Goal: Use online tool/utility: Utilize a website feature to perform a specific function

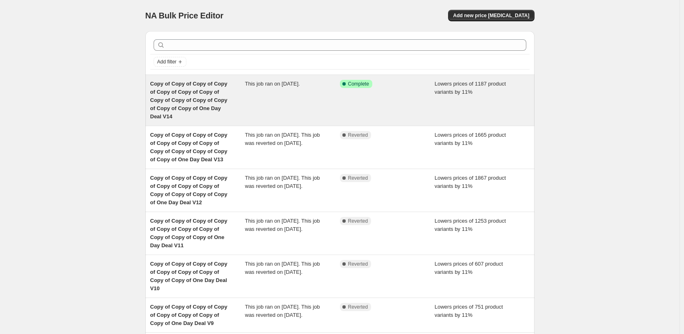
click at [381, 96] on div "Success Complete Complete" at bounding box center [387, 100] width 95 height 41
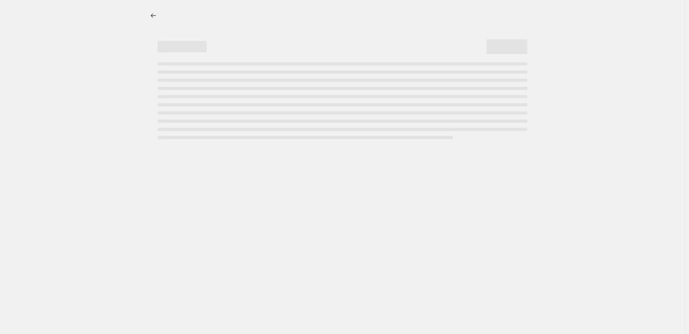
select select "percentage"
select select "pp"
select select "tag"
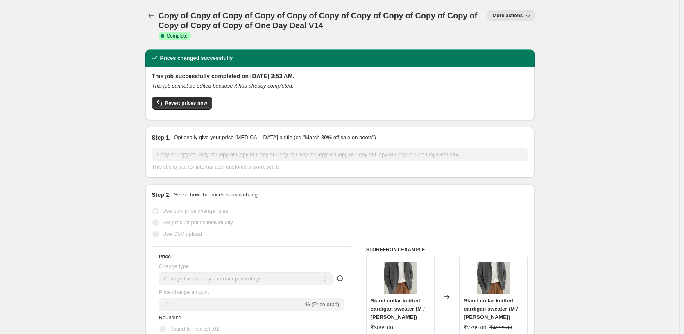
click at [509, 16] on span "More actions" at bounding box center [508, 15] width 30 height 7
click at [543, 48] on span "Copy to new job" at bounding box center [521, 47] width 54 height 8
select select "percentage"
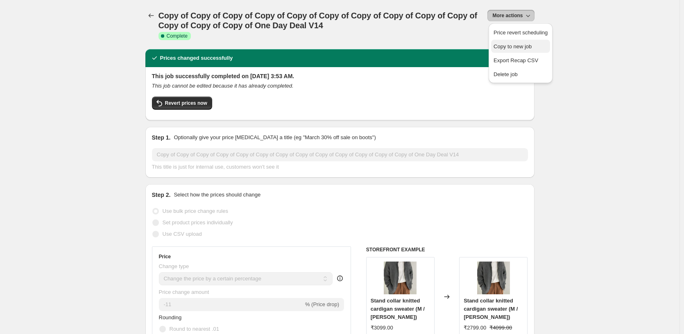
select select "pp"
select select "tag"
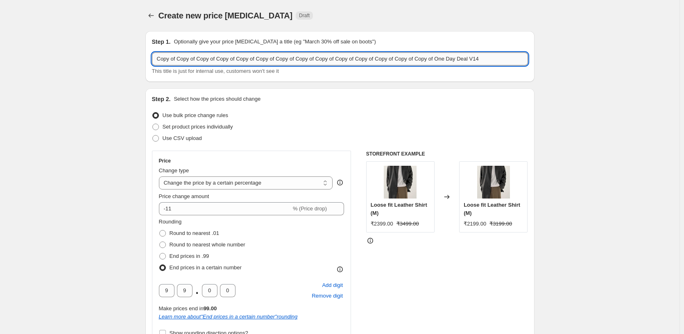
click at [512, 61] on input "Copy of Copy of Copy of Copy of Copy of Copy of Copy of Copy of Copy of Copy of…" at bounding box center [340, 58] width 376 height 13
type input "Copy of Copy of Copy of Copy of Copy of Copy of Copy of Copy of Copy of Copy of…"
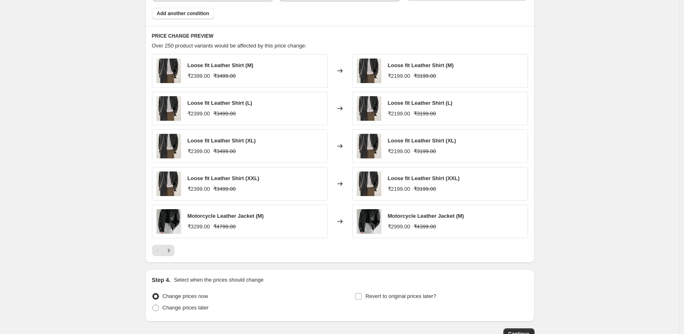
scroll to position [785, 0]
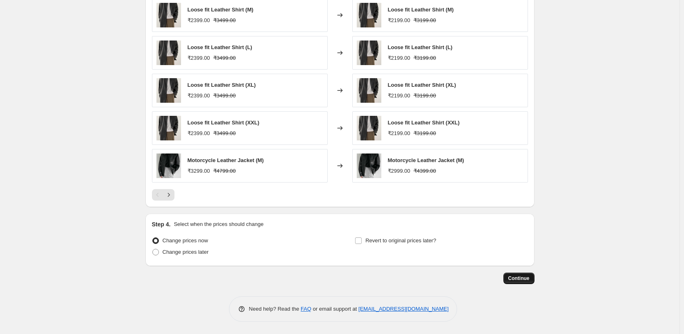
click at [522, 278] on span "Continue" at bounding box center [519, 278] width 21 height 7
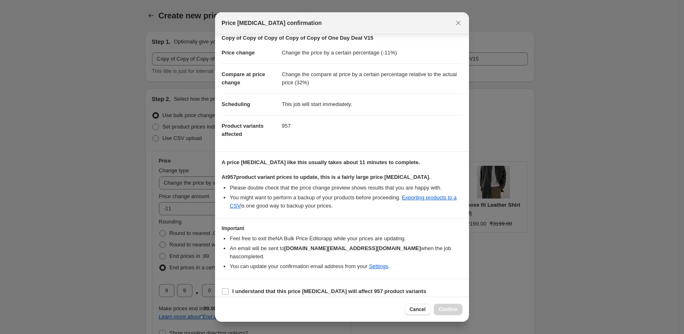
scroll to position [22, 0]
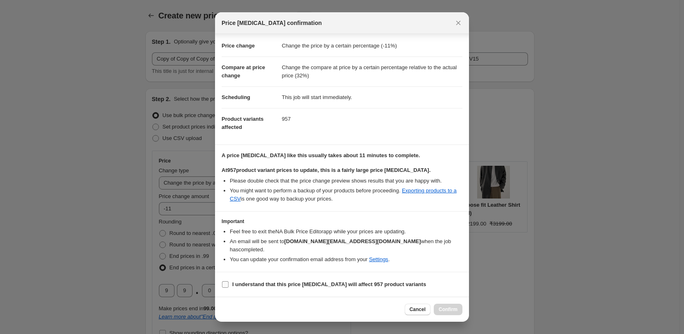
click at [273, 284] on b "I understand that this price [MEDICAL_DATA] will affect 957 product variants" at bounding box center [329, 285] width 194 height 6
click at [229, 284] on input "I understand that this price [MEDICAL_DATA] will affect 957 product variants" at bounding box center [225, 285] width 7 height 7
checkbox input "true"
click at [450, 310] on span "Confirm" at bounding box center [448, 310] width 19 height 7
click at [450, 310] on div "Cancel Loading Confirm" at bounding box center [434, 309] width 58 height 11
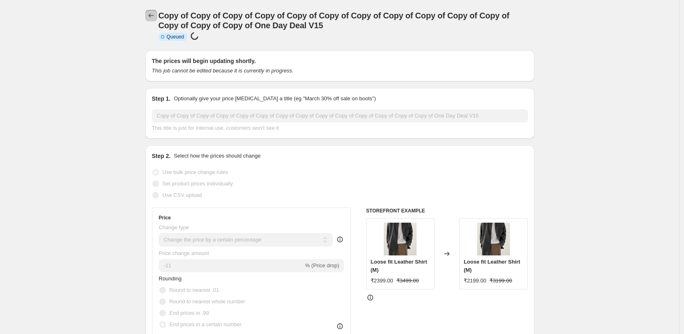
click at [153, 14] on icon "Price change jobs" at bounding box center [151, 15] width 8 height 8
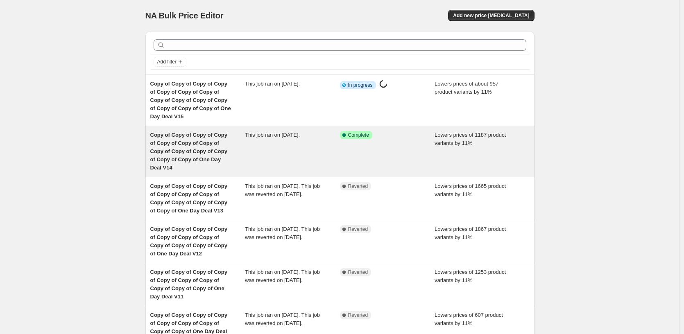
click at [409, 137] on div "Success Complete Complete" at bounding box center [381, 135] width 83 height 8
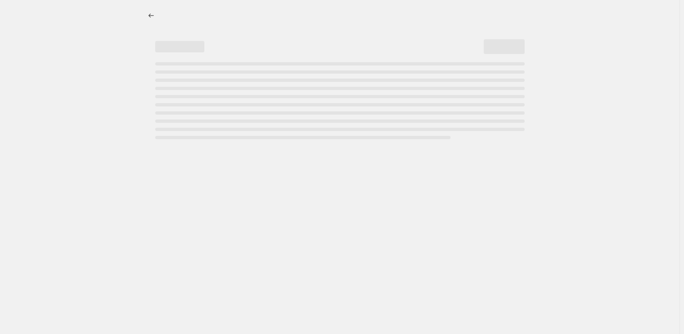
select select "percentage"
select select "pp"
select select "tag"
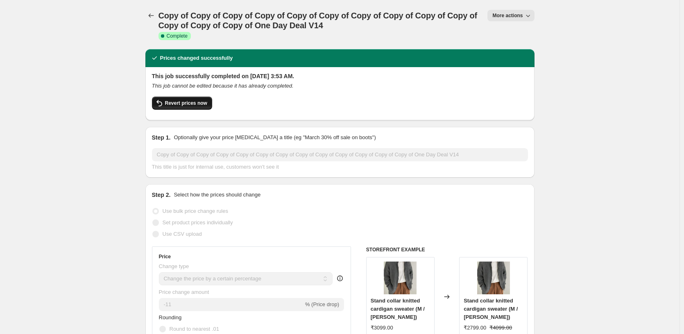
click at [179, 105] on span "Revert prices now" at bounding box center [186, 103] width 42 height 7
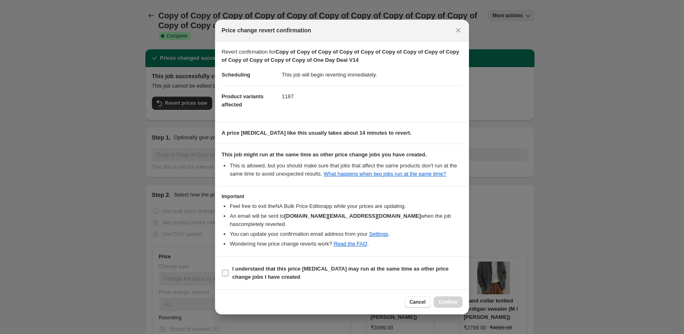
click at [257, 276] on b "I understand that this price [MEDICAL_DATA] may run at the same time as other p…" at bounding box center [340, 273] width 216 height 14
click at [229, 276] on input "I understand that this price [MEDICAL_DATA] may run at the same time as other p…" at bounding box center [225, 273] width 7 height 7
checkbox input "true"
click at [461, 305] on button "Confirm" at bounding box center [448, 302] width 29 height 11
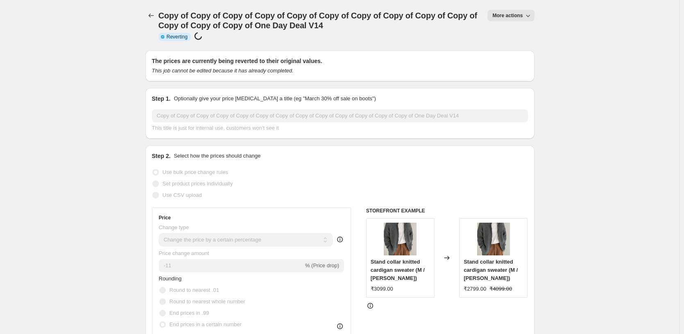
click at [155, 13] on icon "Price change jobs" at bounding box center [151, 15] width 8 height 8
